Goal: Find specific page/section: Find specific page/section

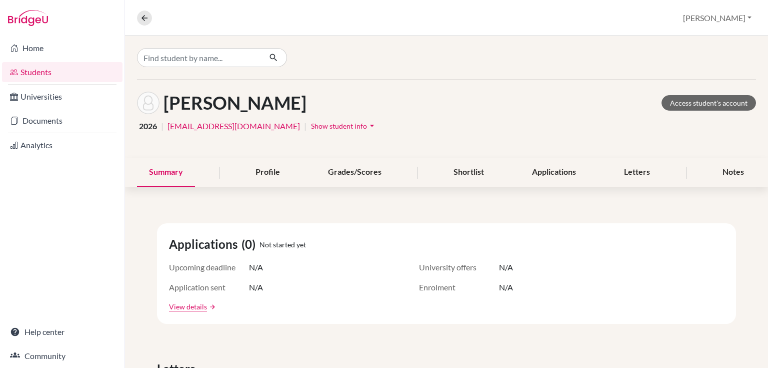
click at [37, 67] on link "Students" at bounding box center [62, 72] width 121 height 20
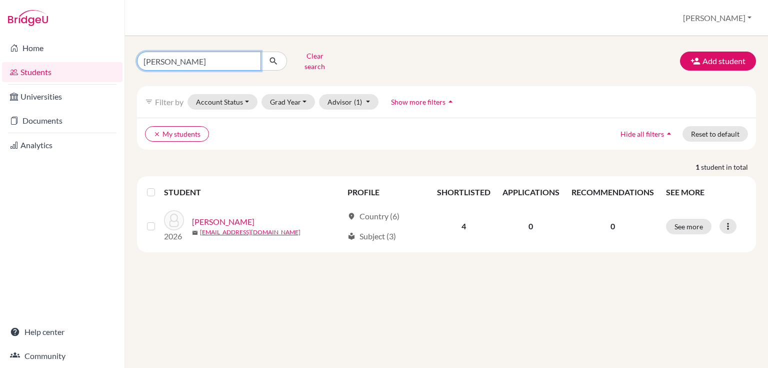
click at [154, 59] on input "zhu" at bounding box center [199, 61] width 124 height 19
drag, startPoint x: 158, startPoint y: 58, endPoint x: 108, endPoint y: 53, distance: 50.3
click at [112, 55] on div "Home Students Universities Documents Analytics Help center Community Students o…" at bounding box center [384, 184] width 768 height 368
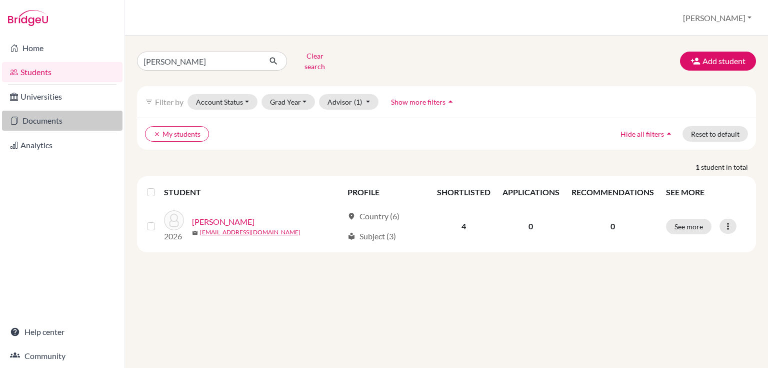
click at [52, 122] on link "Documents" at bounding box center [62, 121] width 121 height 20
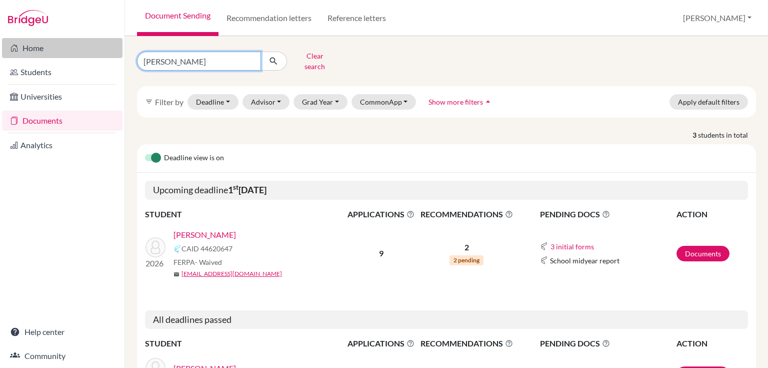
drag, startPoint x: 185, startPoint y: 56, endPoint x: 85, endPoint y: 42, distance: 101.0
click at [107, 52] on div "Home Students Universities Documents Analytics Help center Community Document S…" at bounding box center [384, 184] width 768 height 368
type input "aryan"
click button "submit" at bounding box center [274, 61] width 27 height 19
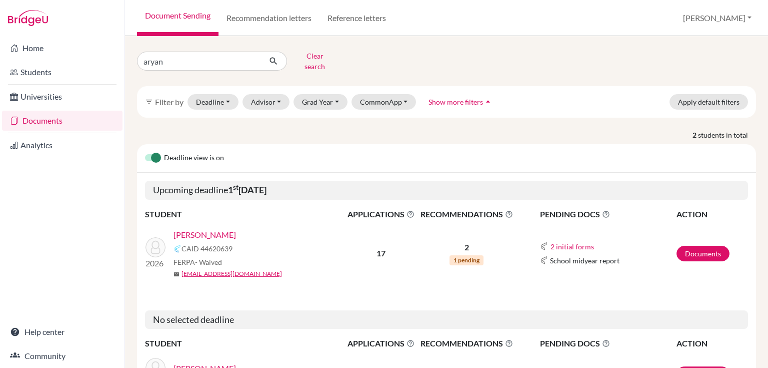
click at [227, 229] on link "Wadhwani, Aryan" at bounding box center [205, 235] width 63 height 12
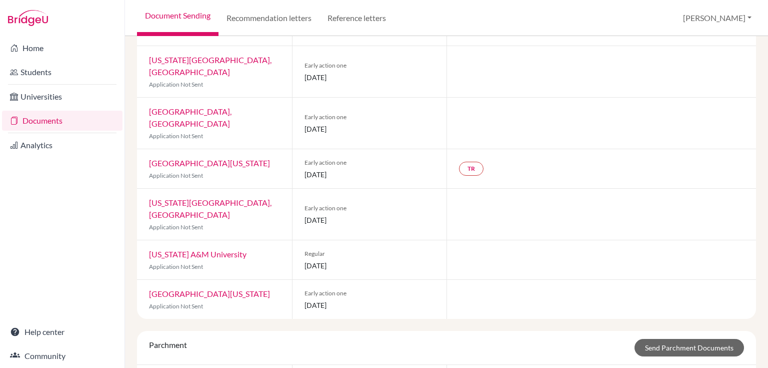
scroll to position [230, 0]
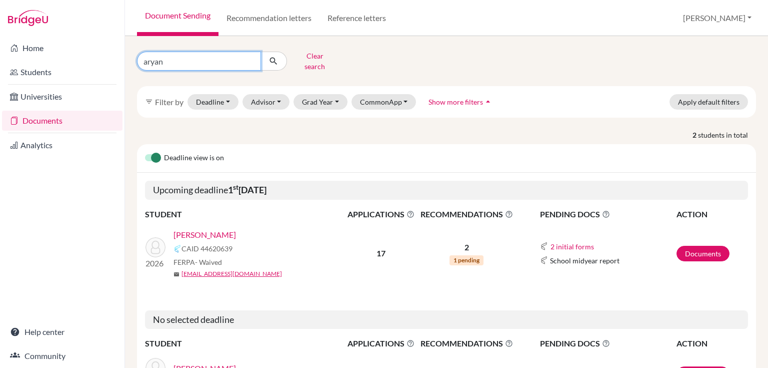
drag, startPoint x: 168, startPoint y: 57, endPoint x: 136, endPoint y: 57, distance: 32.5
click at [136, 57] on div "aryan Clear search" at bounding box center [236, 61] width 212 height 26
type input "karina"
click button "submit" at bounding box center [274, 61] width 27 height 19
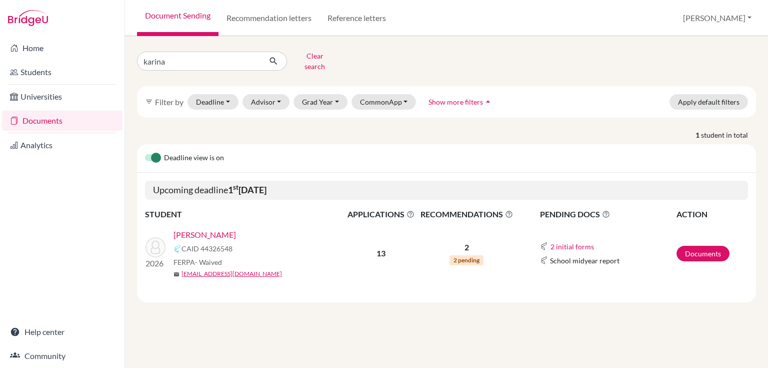
click at [196, 230] on link "[PERSON_NAME]" at bounding box center [205, 235] width 63 height 12
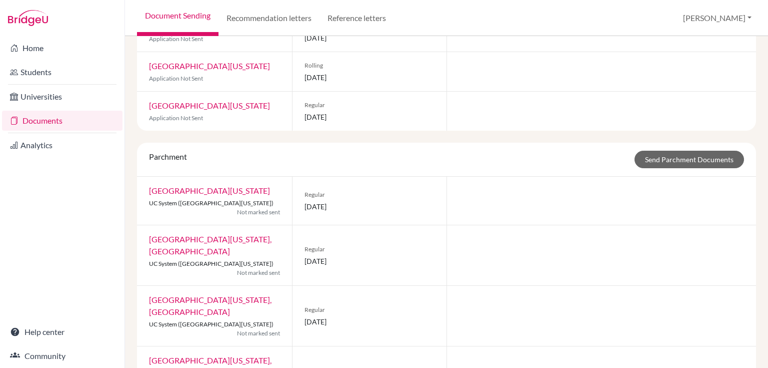
scroll to position [401, 0]
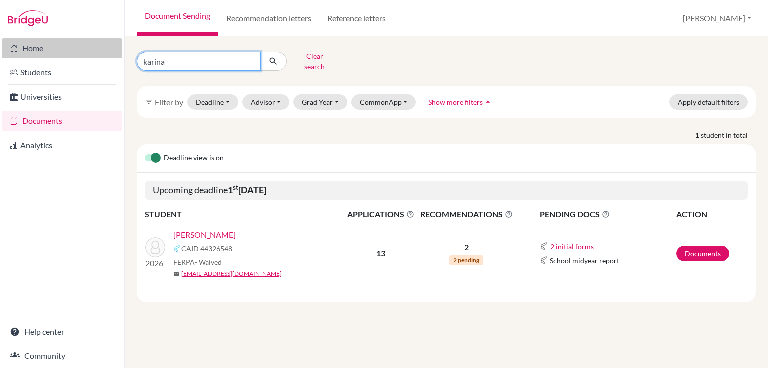
drag, startPoint x: 170, startPoint y: 60, endPoint x: 56, endPoint y: 49, distance: 114.6
click at [56, 49] on div "Home Students Universities Documents Analytics Help center Community Document S…" at bounding box center [384, 184] width 768 height 368
type input "rohan"
click button "submit" at bounding box center [274, 61] width 27 height 19
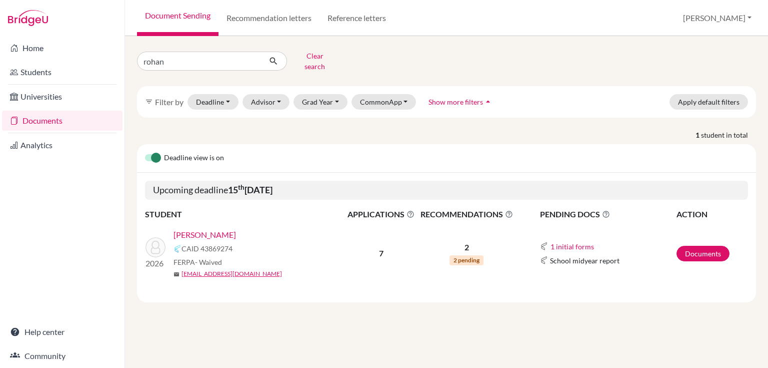
click at [178, 229] on link "[PERSON_NAME]" at bounding box center [205, 235] width 63 height 12
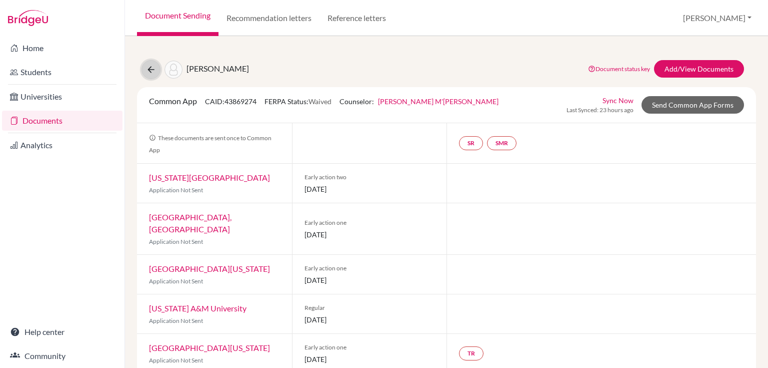
click at [151, 65] on icon at bounding box center [151, 70] width 10 height 10
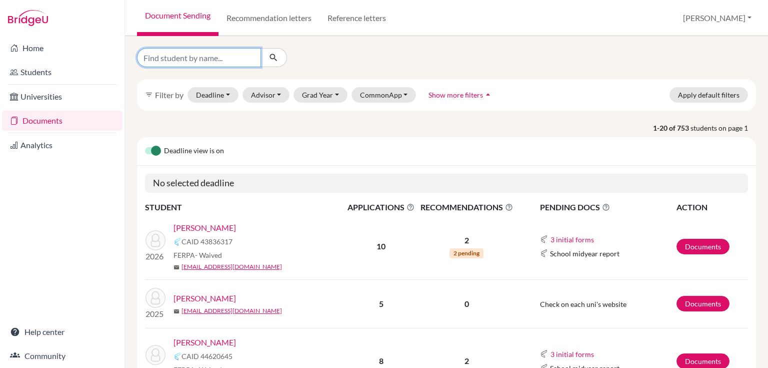
click at [195, 55] on input "Find student by name..." at bounding box center [199, 57] width 124 height 19
type input "shrey"
click button "submit" at bounding box center [274, 57] width 27 height 19
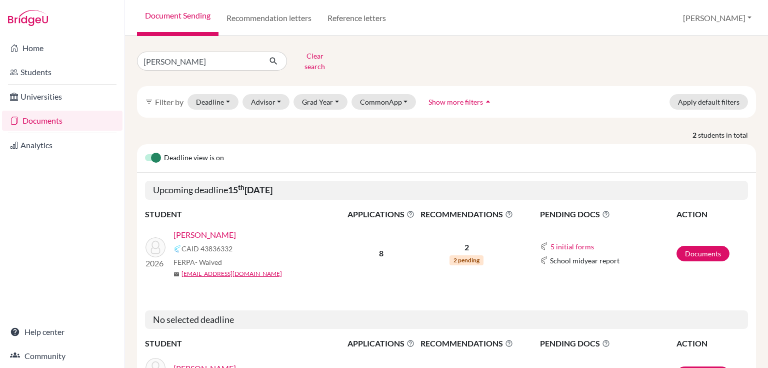
click at [212, 229] on link "Nautiyal, Shrey" at bounding box center [205, 235] width 63 height 12
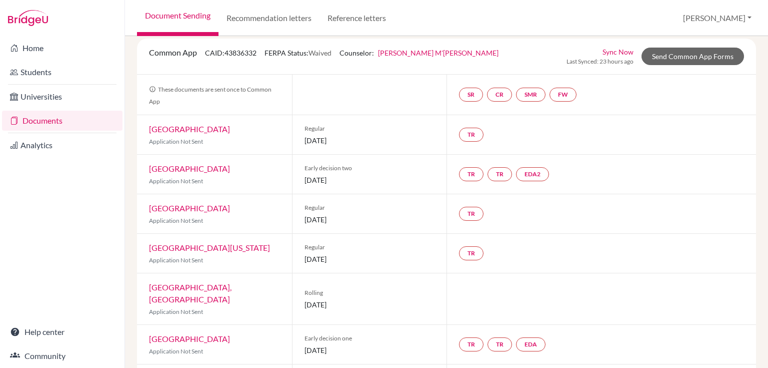
scroll to position [133, 0]
